Goal: Transaction & Acquisition: Book appointment/travel/reservation

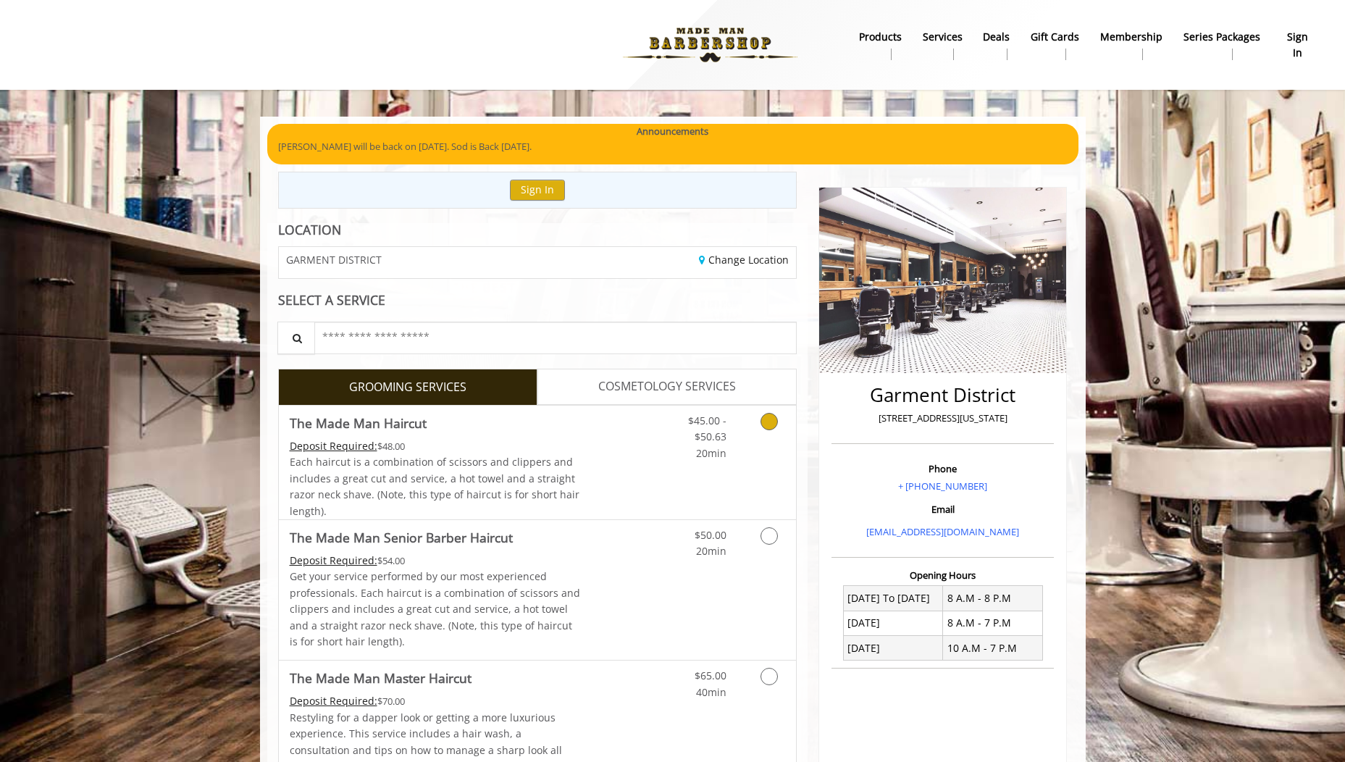
click at [617, 440] on link "Discounted Price" at bounding box center [623, 463] width 86 height 114
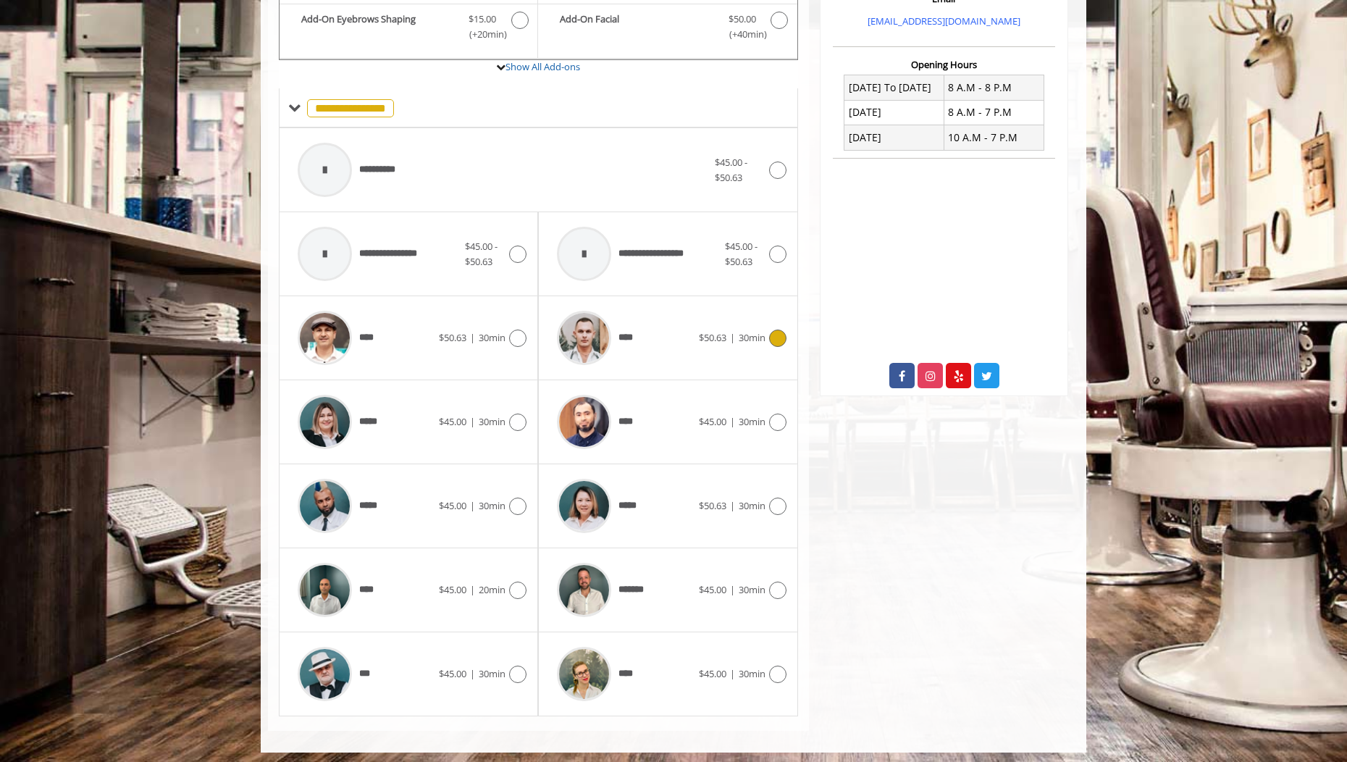
scroll to position [516, 0]
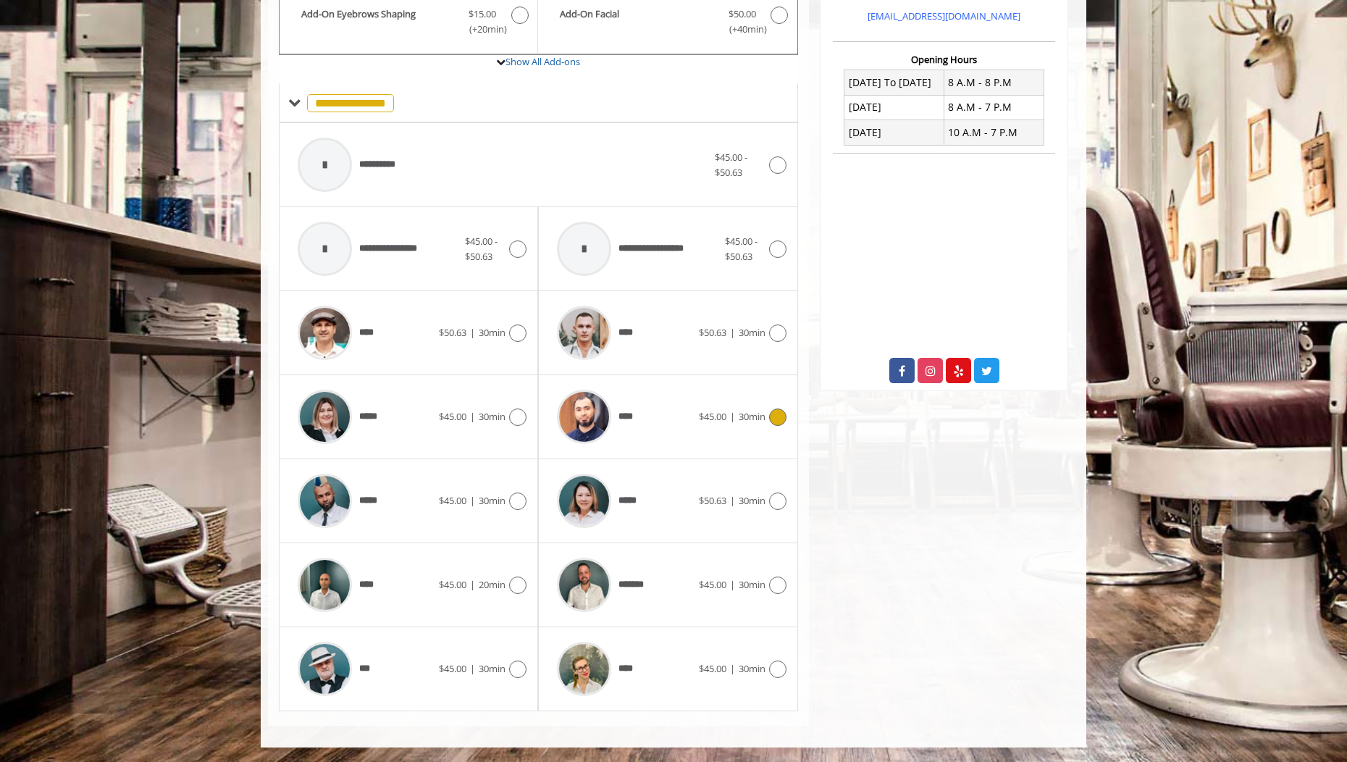
click at [692, 401] on div "****" at bounding box center [624, 416] width 148 height 69
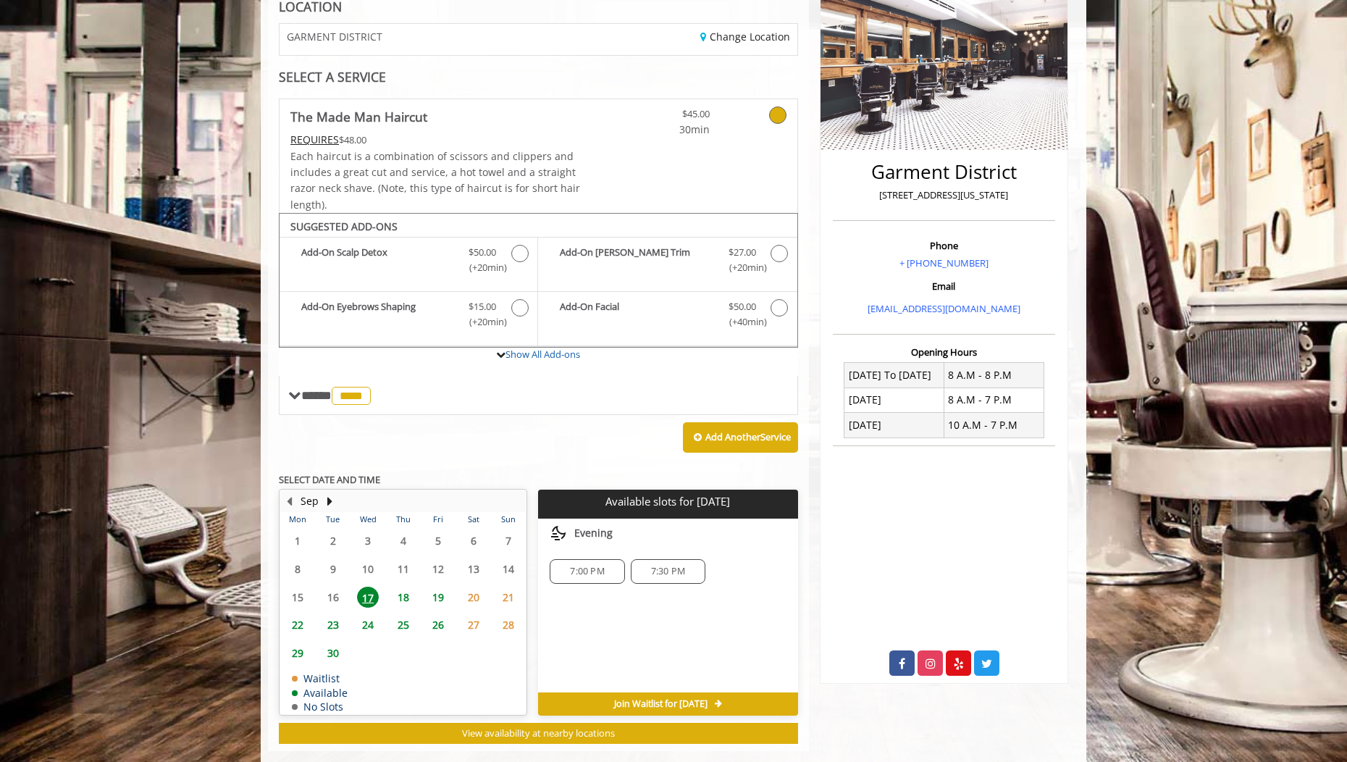
scroll to position [248, 0]
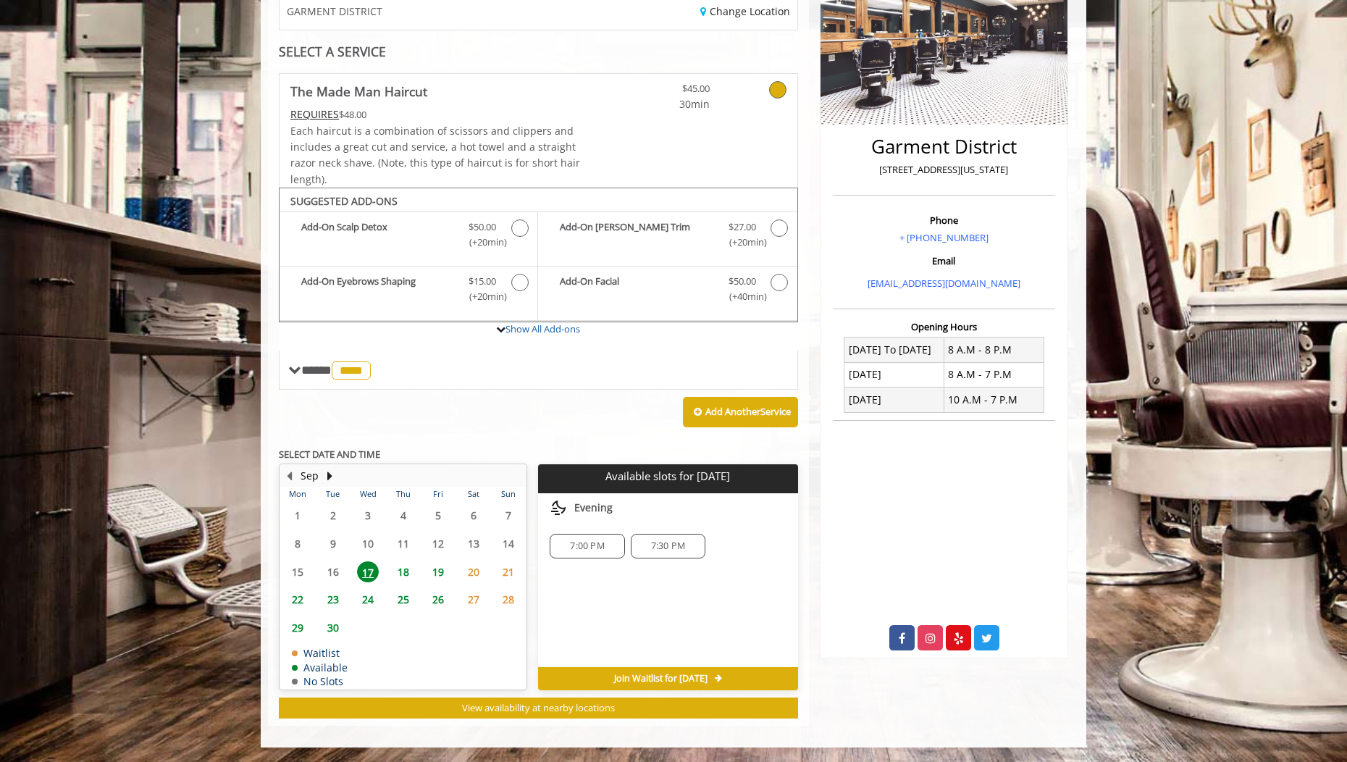
click at [406, 571] on span "18" at bounding box center [404, 571] width 22 height 21
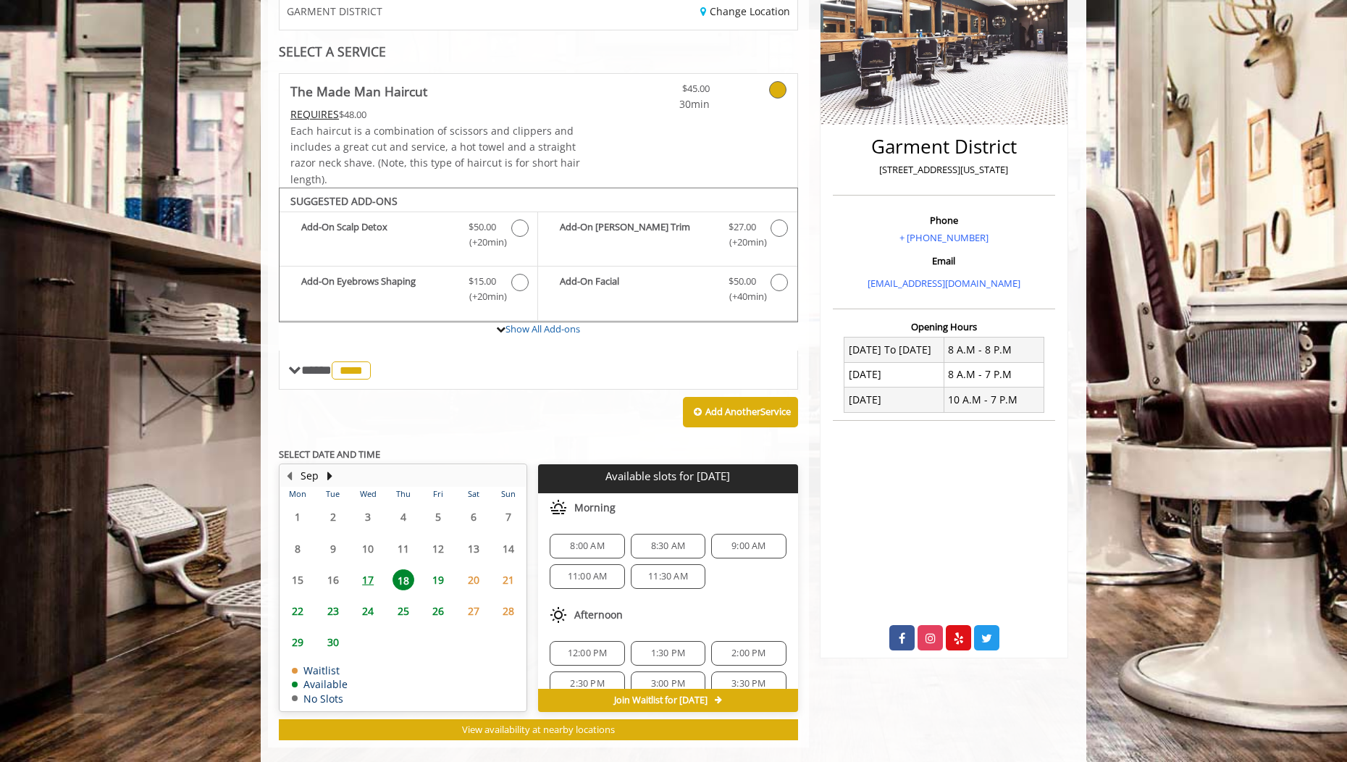
click at [371, 579] on span "17" at bounding box center [368, 579] width 22 height 21
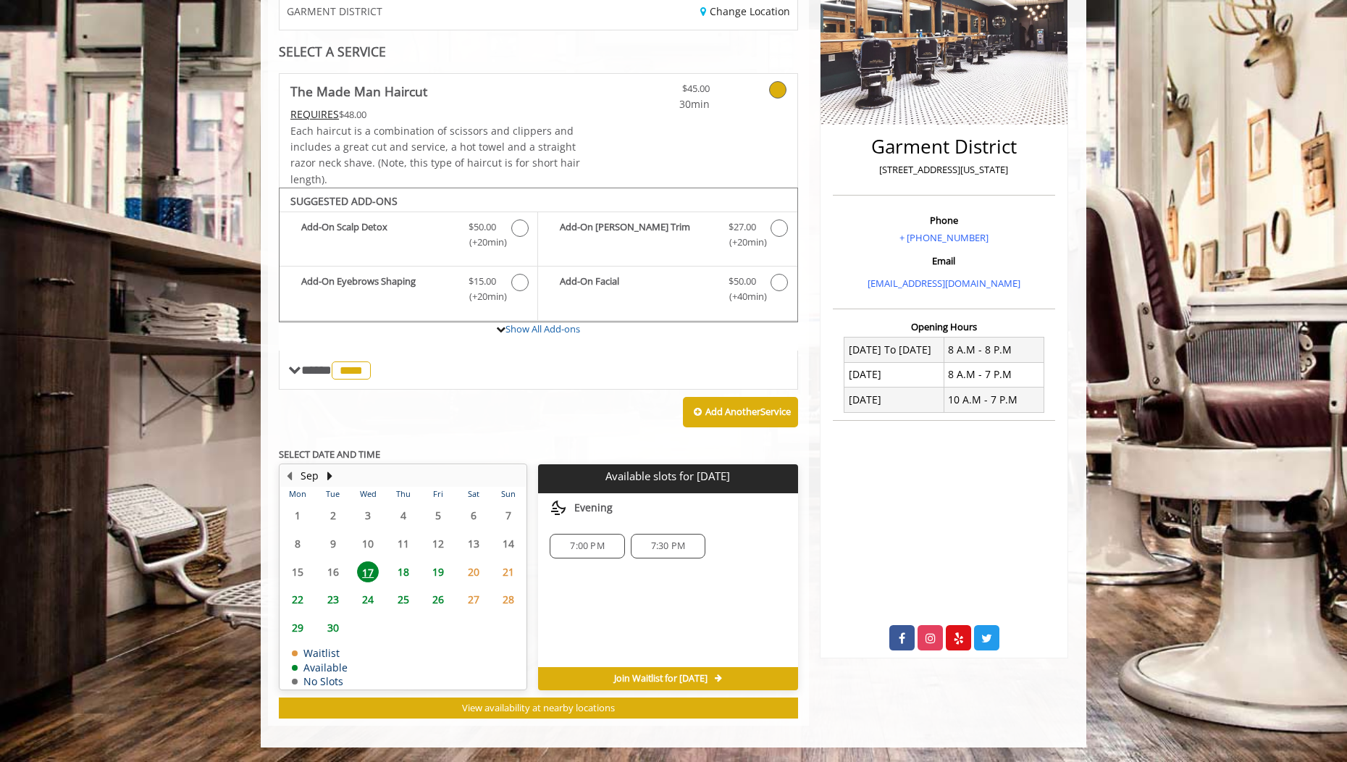
click at [403, 567] on span "18" at bounding box center [404, 571] width 22 height 21
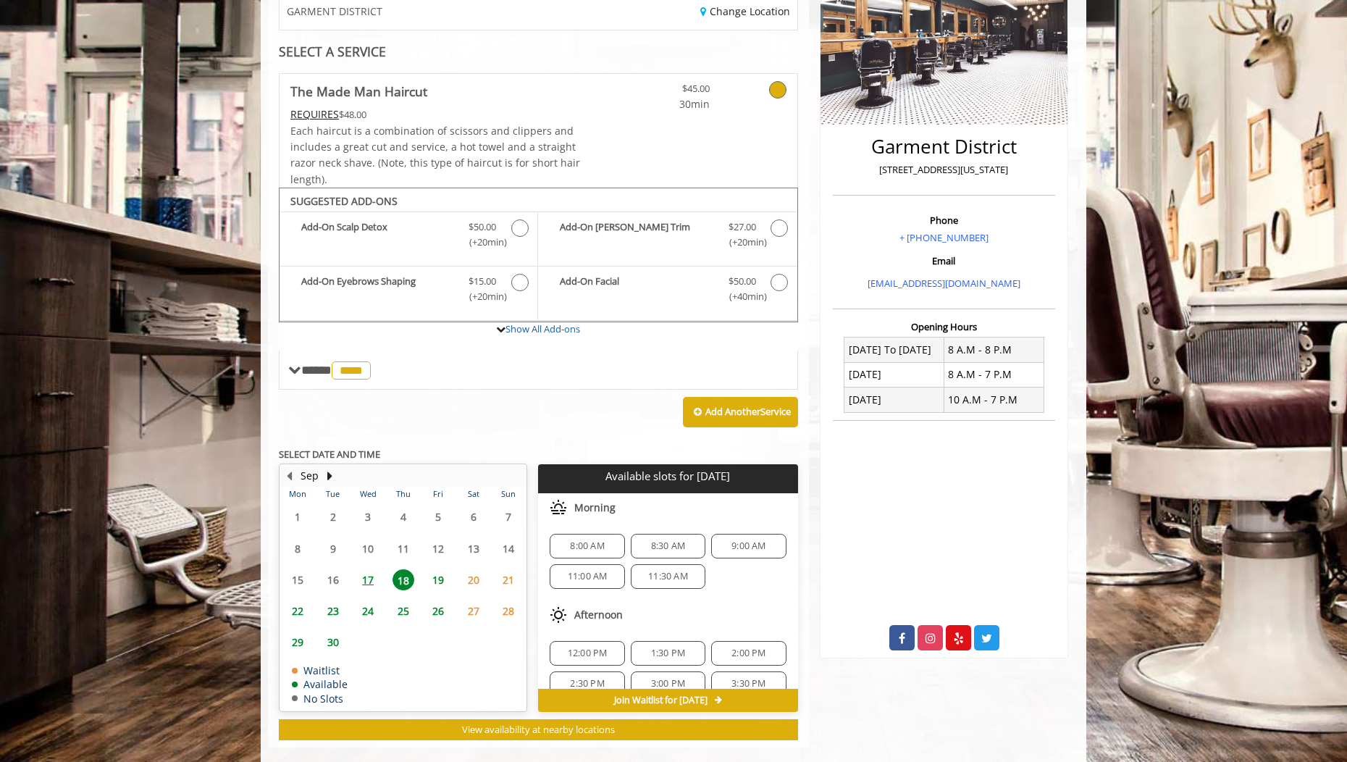
scroll to position [270, 0]
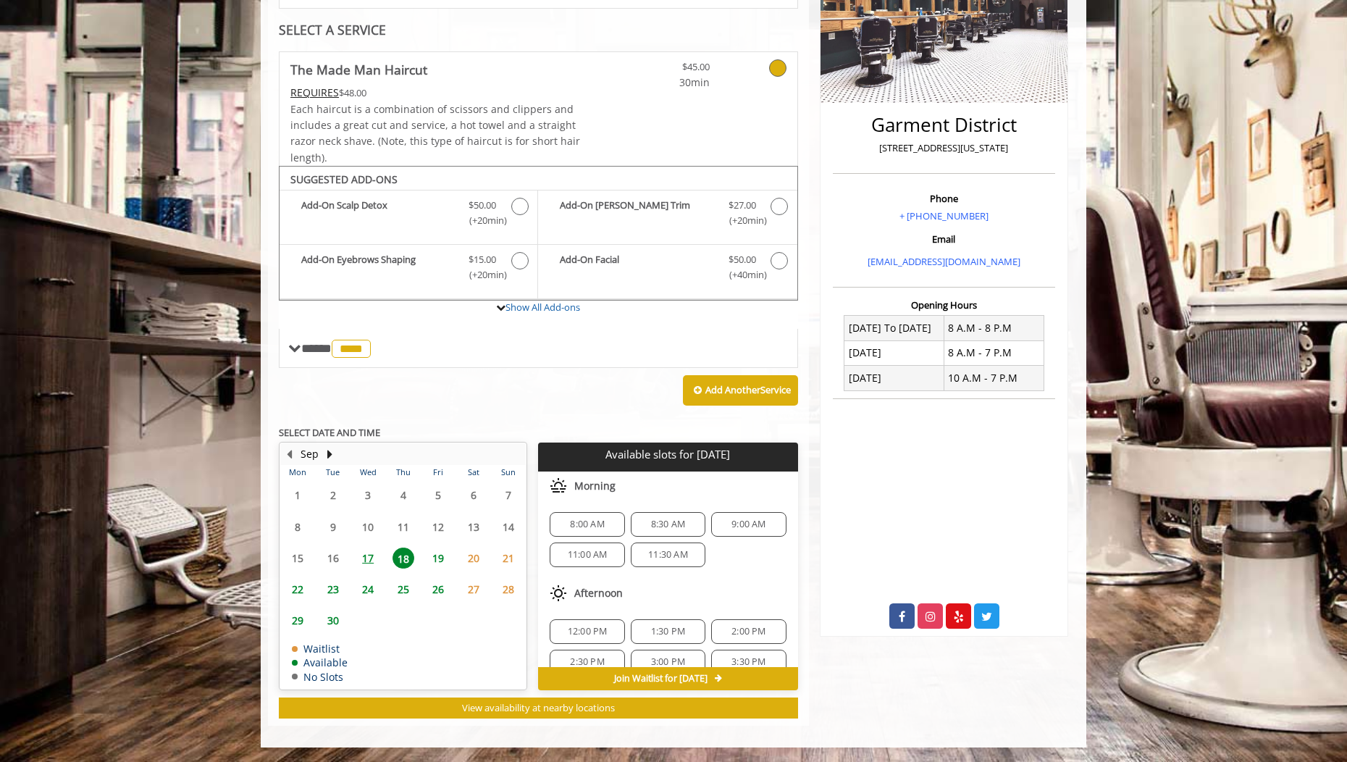
click at [372, 564] on span "17" at bounding box center [368, 558] width 22 height 21
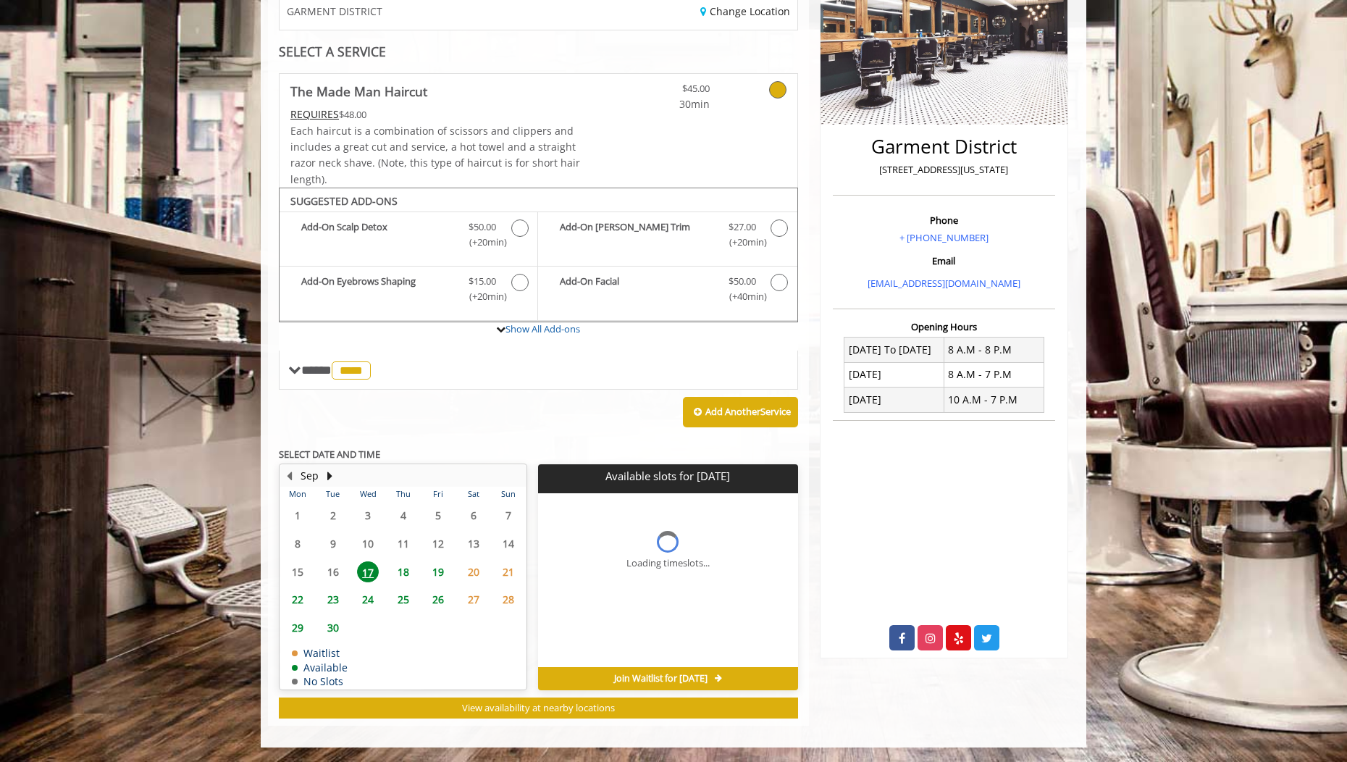
scroll to position [248, 0]
click at [586, 549] on span "7:00 PM" at bounding box center [587, 546] width 34 height 12
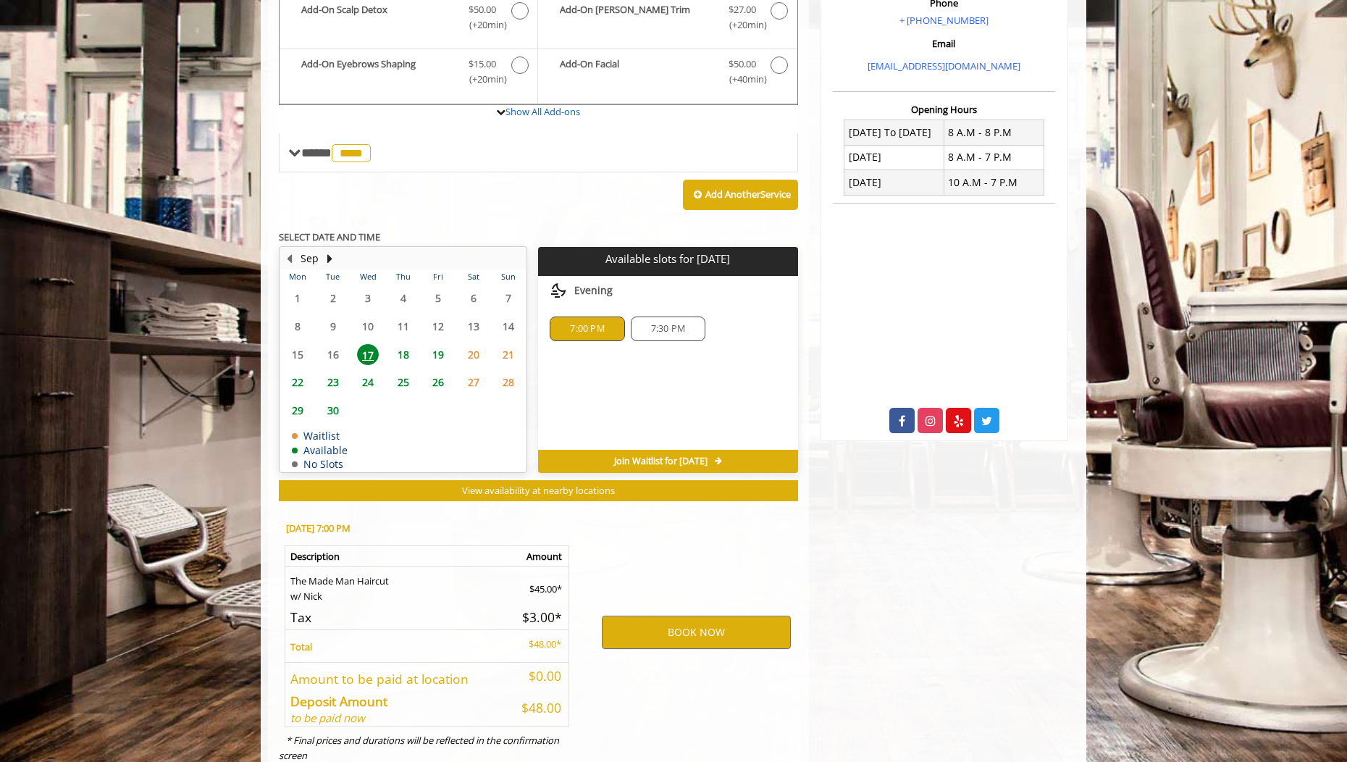
scroll to position [510, 0]
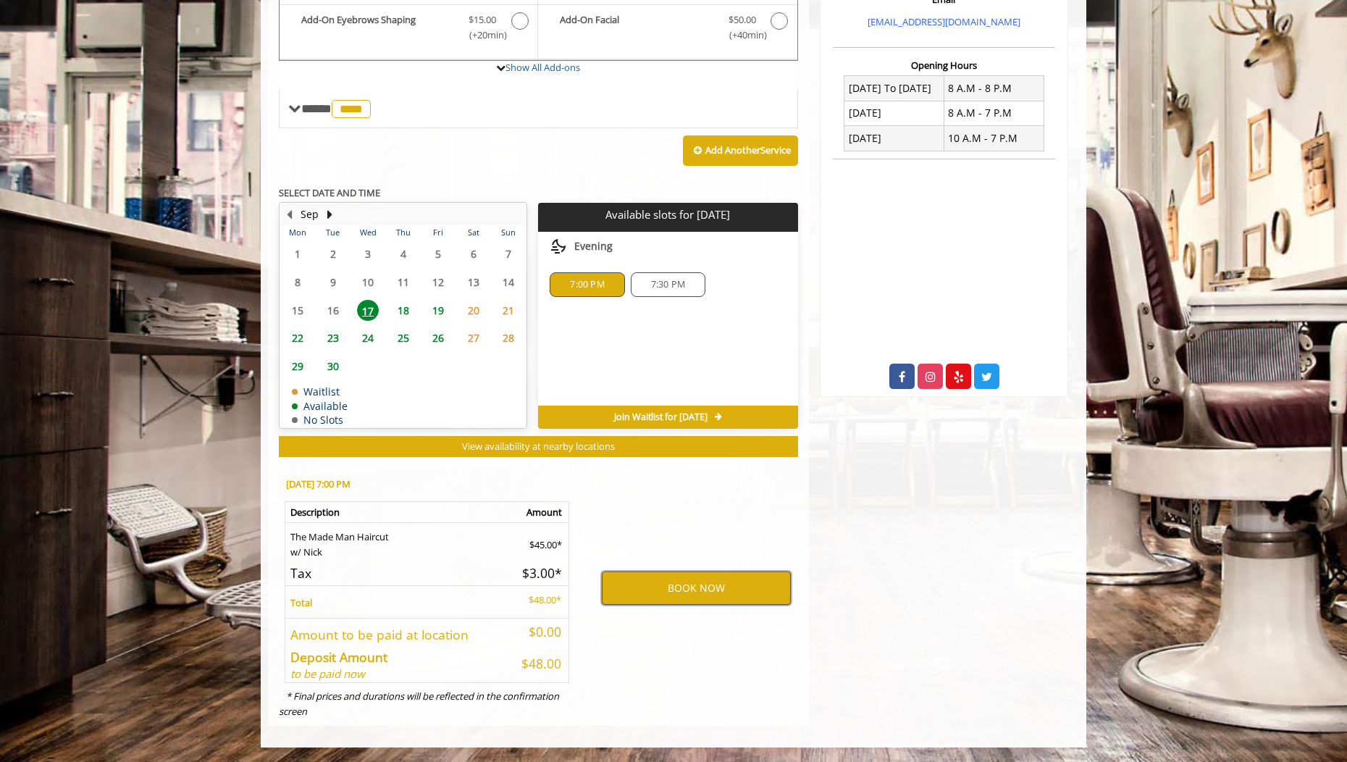
click at [682, 582] on button "BOOK NOW" at bounding box center [696, 587] width 189 height 33
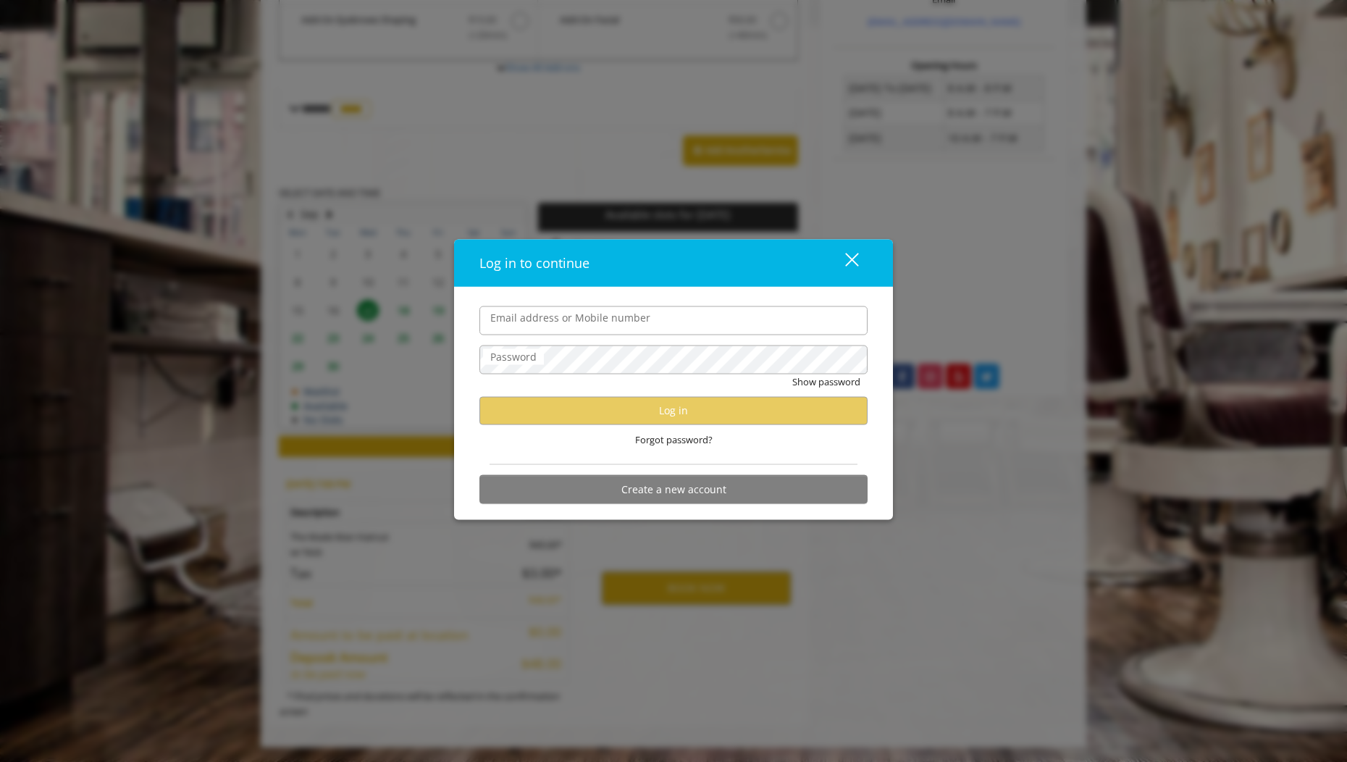
type input "**********"
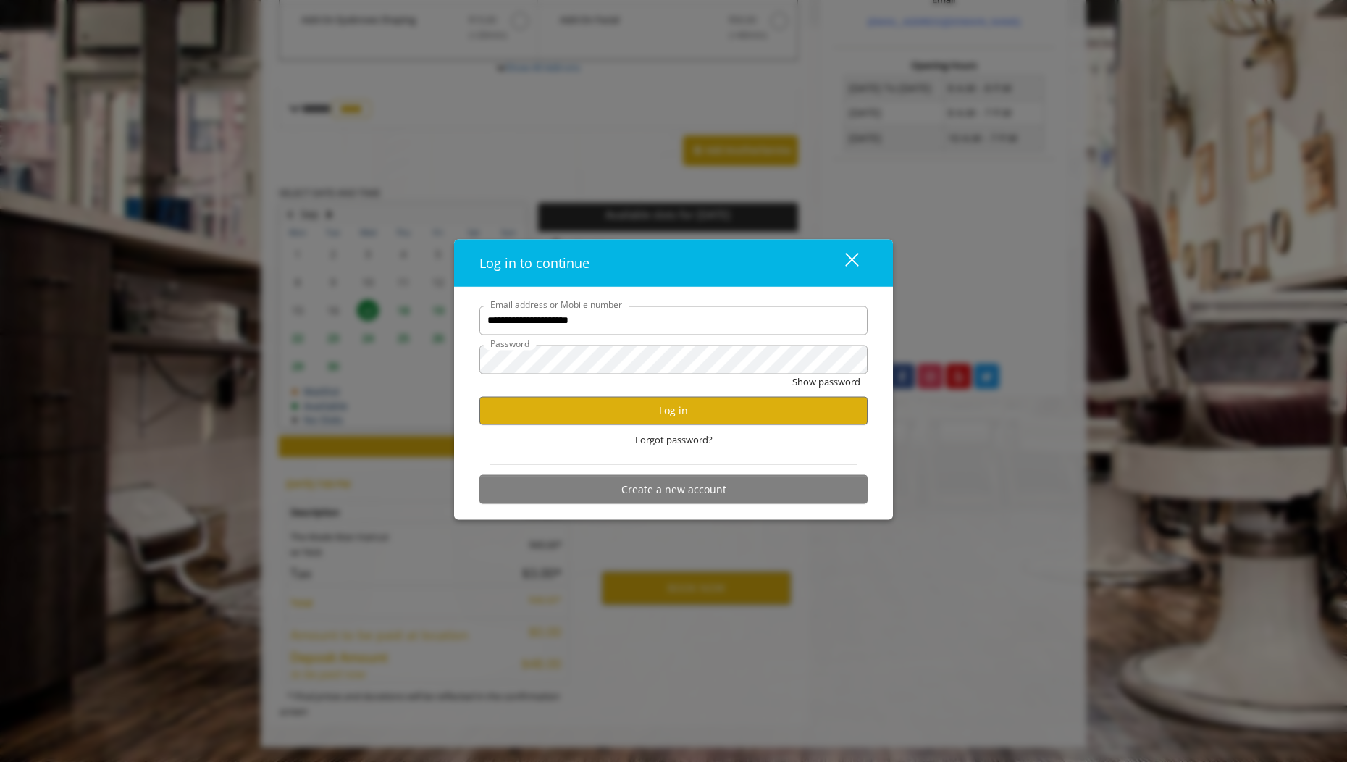
scroll to position [0, 0]
click at [639, 413] on button "Log in" at bounding box center [673, 410] width 388 height 28
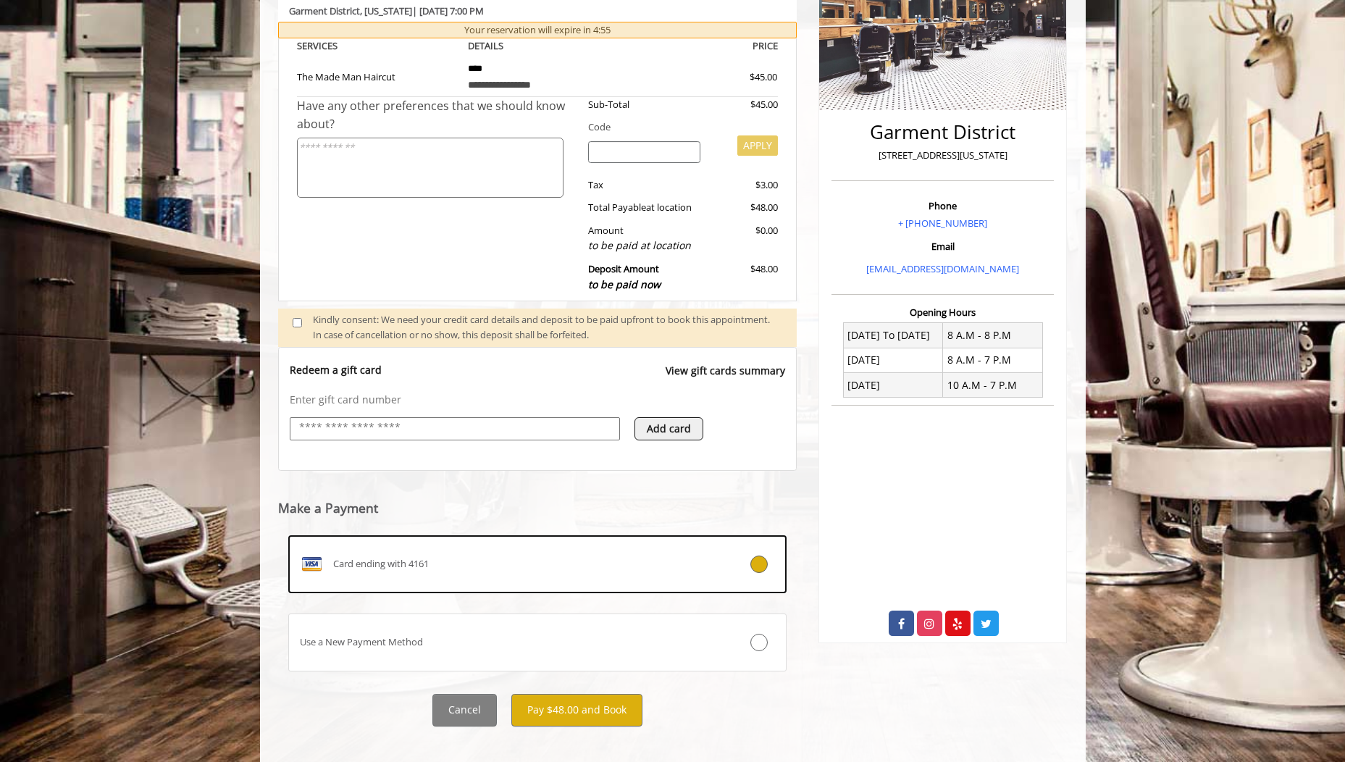
scroll to position [278, 0]
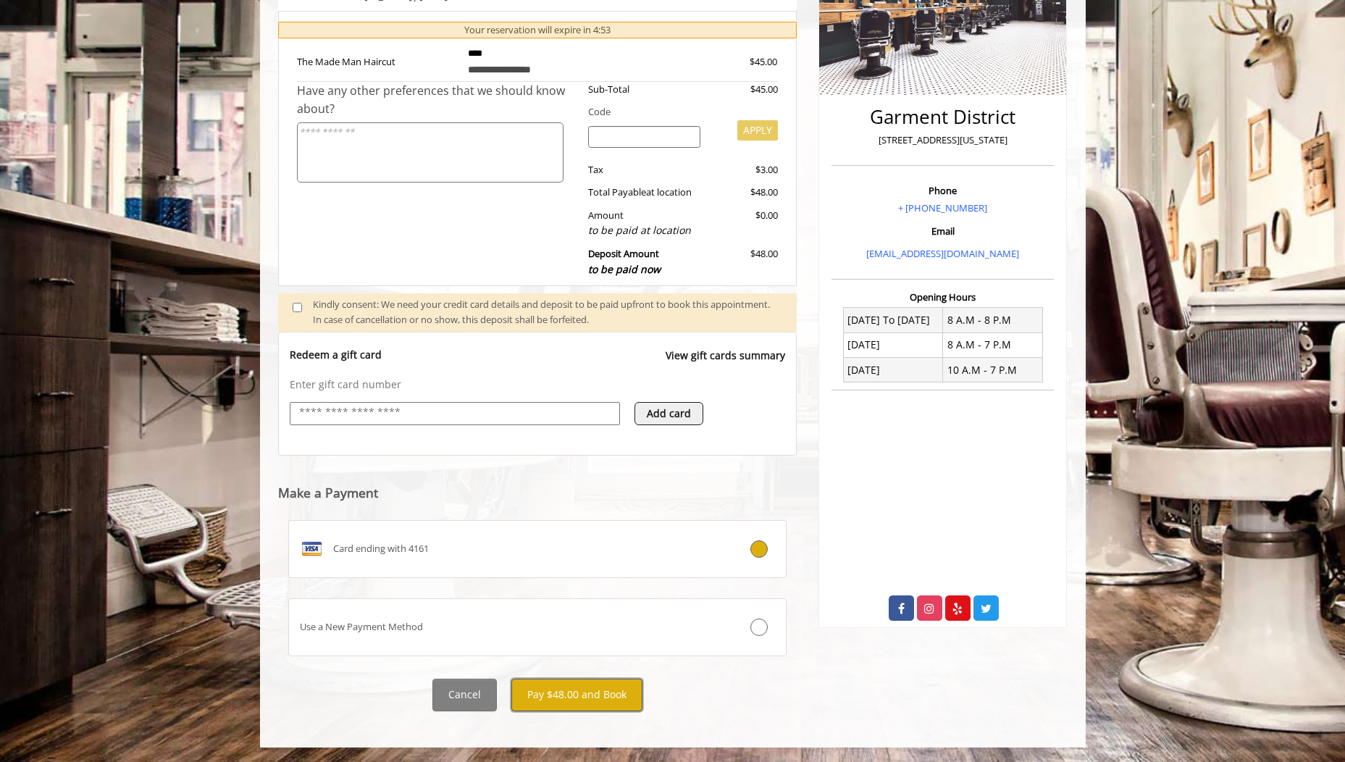
click at [587, 692] on button "Pay $48.00 and Book" at bounding box center [576, 695] width 131 height 33
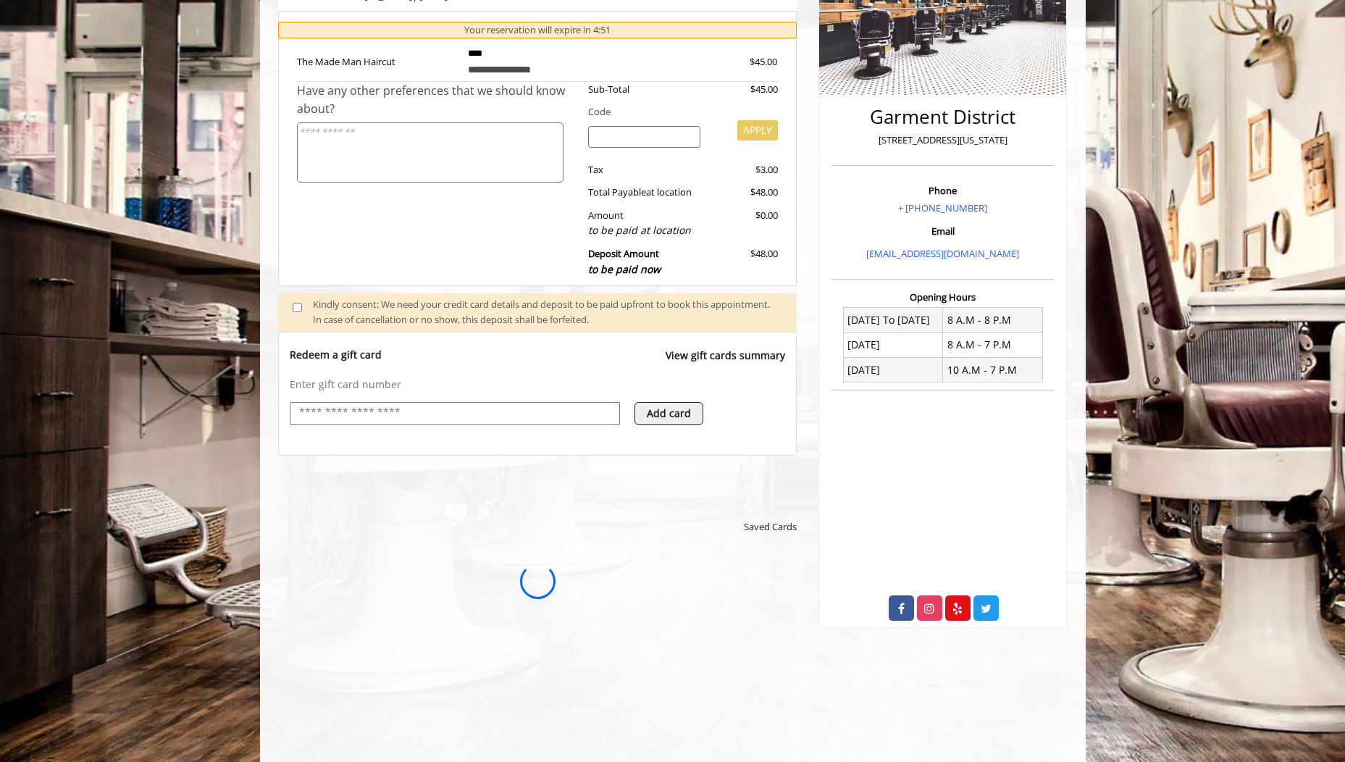
scroll to position [0, 0]
